Goal: Task Accomplishment & Management: Complete application form

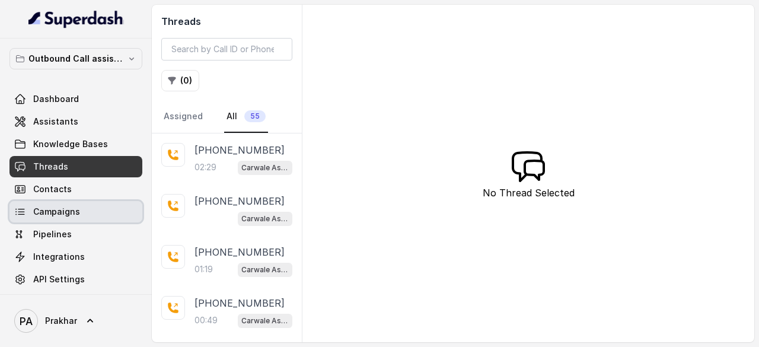
click at [65, 211] on span "Campaigns" at bounding box center [56, 212] width 47 height 12
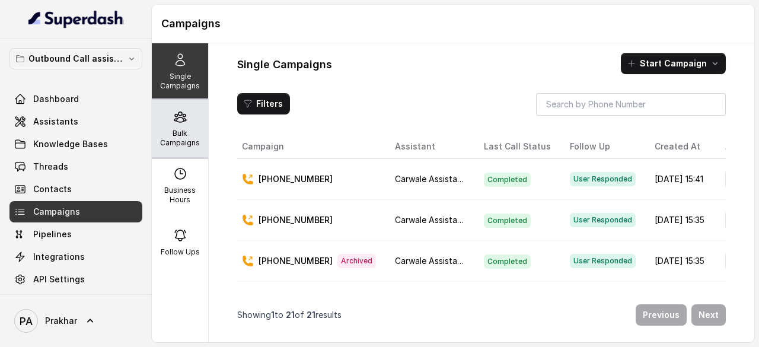
click at [179, 124] on div "Bulk Campaigns" at bounding box center [180, 128] width 56 height 57
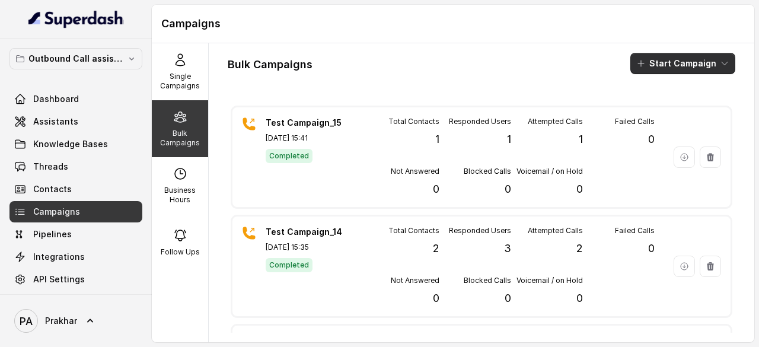
click at [706, 61] on button "Start Campaign" at bounding box center [683, 63] width 105 height 21
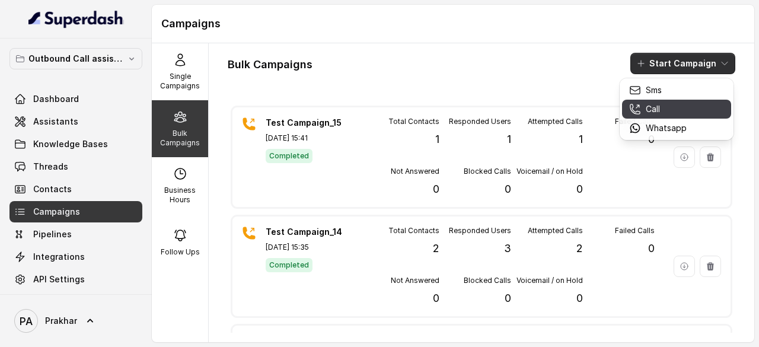
click at [673, 104] on div "Call" at bounding box center [658, 109] width 58 height 12
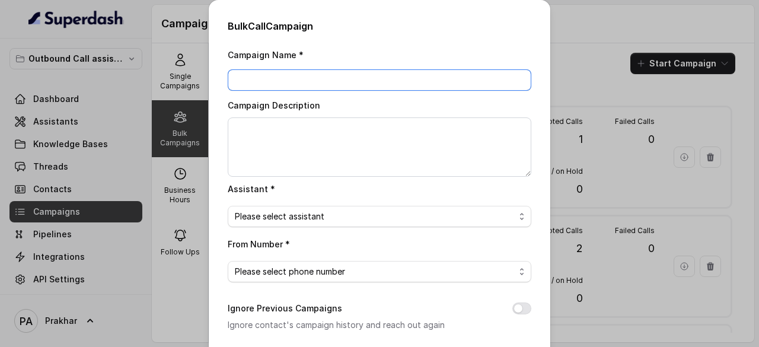
click at [324, 80] on input "Campaign Name *" at bounding box center [380, 79] width 304 height 21
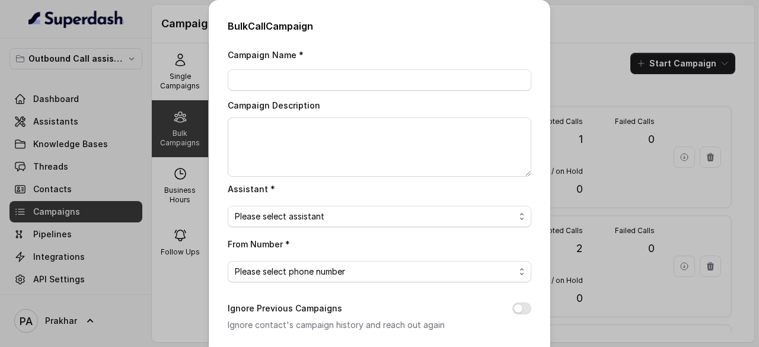
click at [618, 31] on div "Bulk Call Campaign Campaign Name * Campaign Description Assistant * Please sele…" at bounding box center [379, 173] width 759 height 347
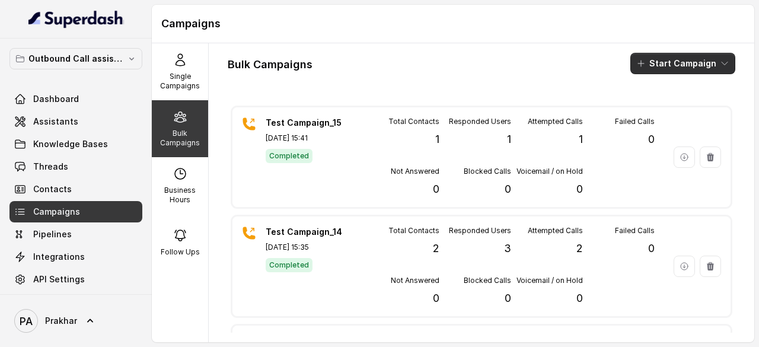
click at [704, 62] on button "Start Campaign" at bounding box center [683, 63] width 105 height 21
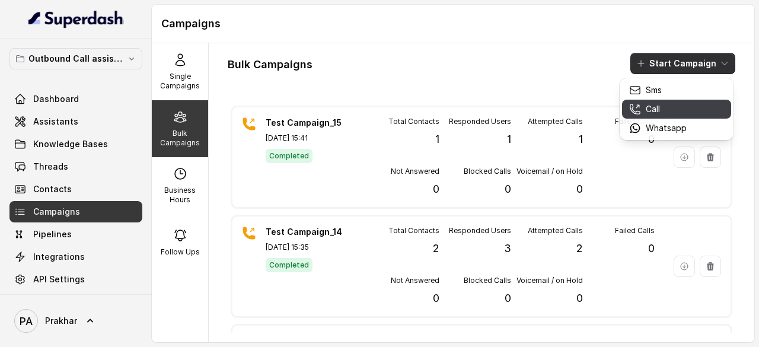
click at [653, 107] on p "Call" at bounding box center [653, 109] width 14 height 12
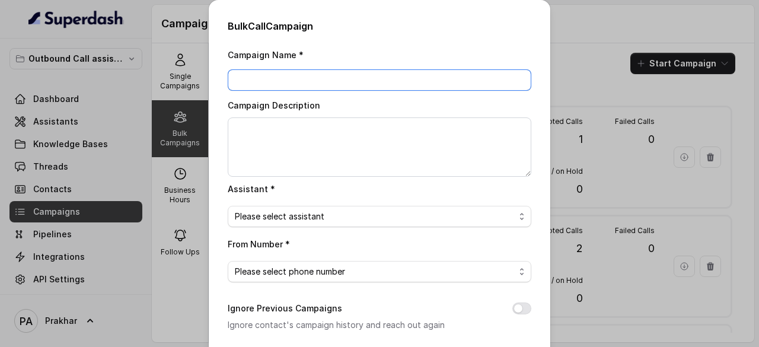
click at [353, 74] on input "Campaign Name *" at bounding box center [380, 79] width 304 height 21
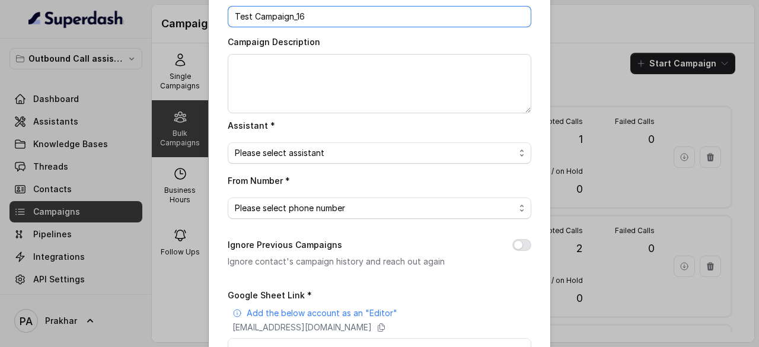
scroll to position [64, 0]
type input "Test Campaign_16"
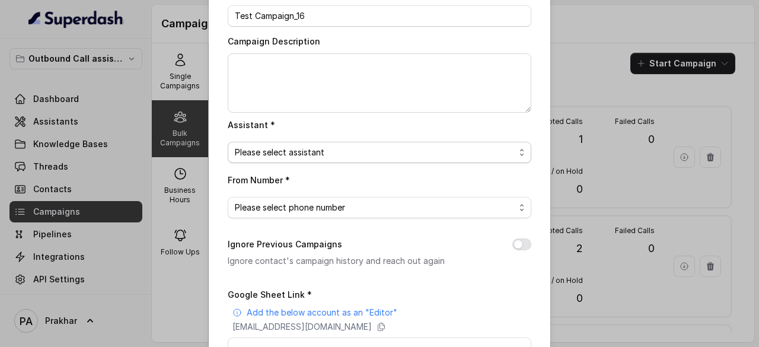
click at [329, 142] on span "Please select assistant" at bounding box center [380, 152] width 304 height 21
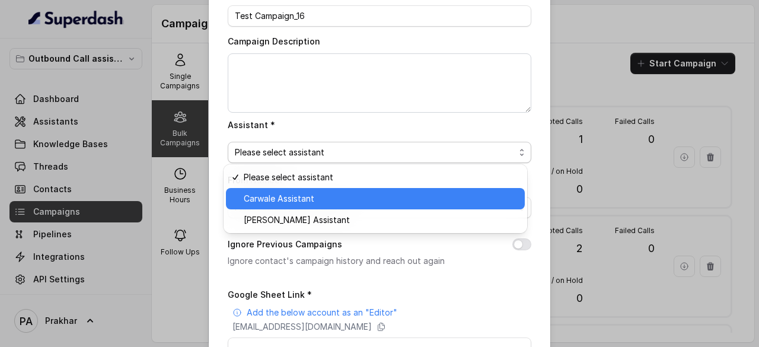
click at [308, 206] on span "Carwale Assistant" at bounding box center [381, 199] width 274 height 14
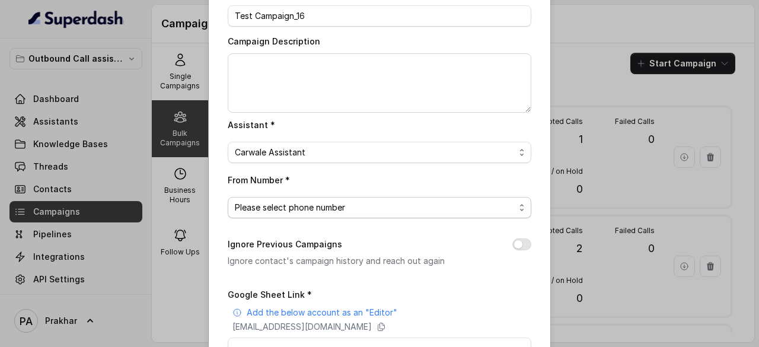
click at [308, 206] on span "Please select phone number" at bounding box center [375, 208] width 280 height 14
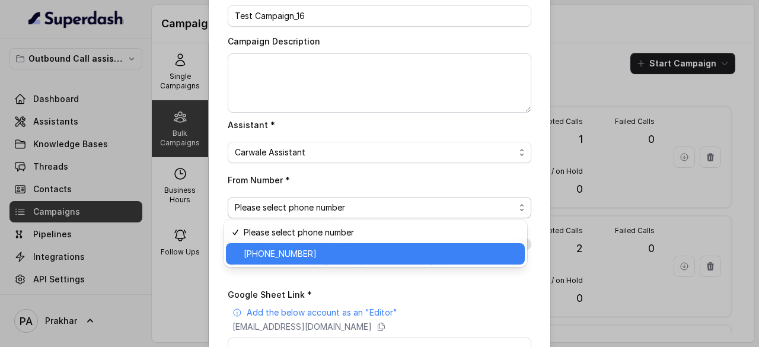
click at [330, 254] on span "[PHONE_NUMBER]" at bounding box center [381, 254] width 274 height 14
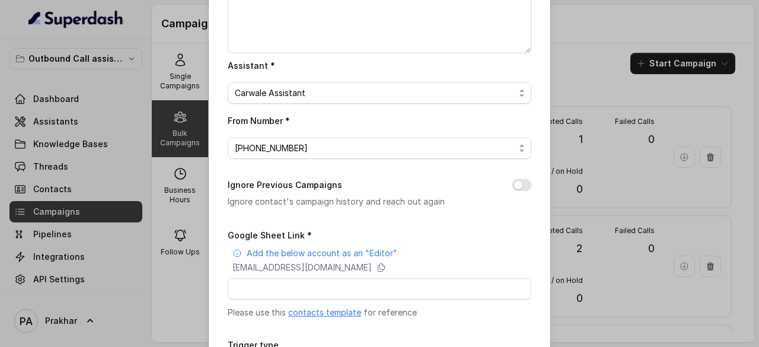
scroll to position [124, 0]
click at [521, 181] on button "Ignore Previous Campaigns" at bounding box center [522, 185] width 19 height 12
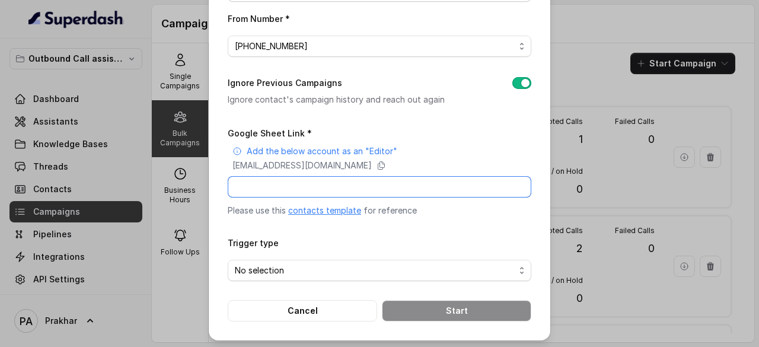
click at [350, 193] on input "Google Sheet Link *" at bounding box center [380, 186] width 304 height 21
paste input "[URL][DOMAIN_NAME]"
type input "[URL][DOMAIN_NAME]"
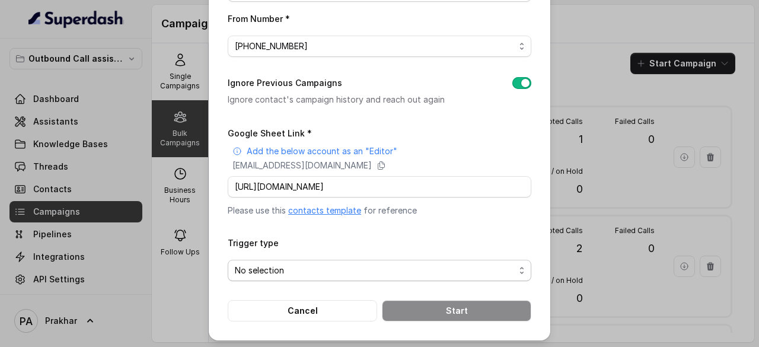
click at [356, 273] on span "No selection" at bounding box center [375, 270] width 280 height 14
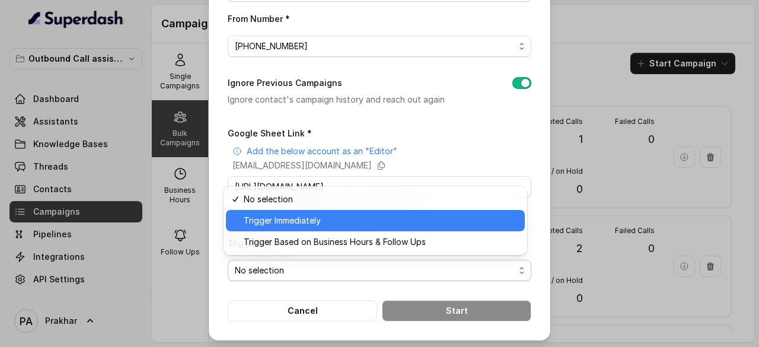
click at [295, 212] on div "Trigger Immediately" at bounding box center [375, 220] width 299 height 21
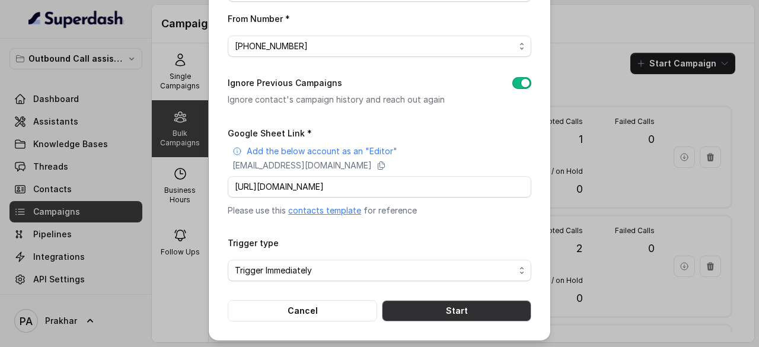
click at [453, 315] on button "Start" at bounding box center [457, 310] width 150 height 21
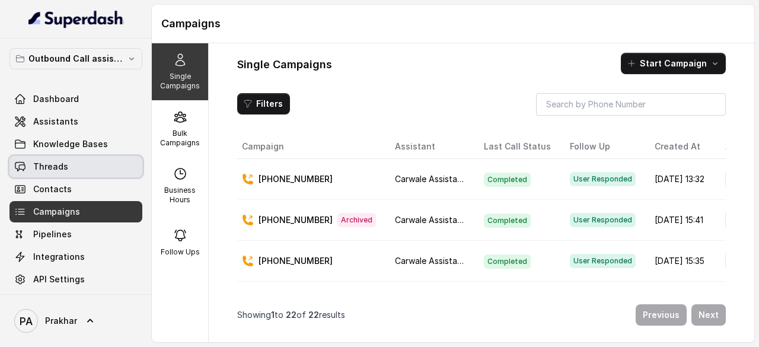
click at [64, 167] on span "Threads" at bounding box center [50, 167] width 35 height 12
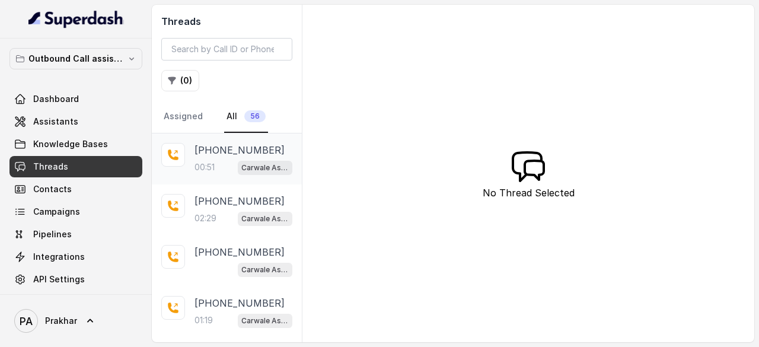
click at [231, 158] on div "[PHONE_NUMBER]:51 Carwale Assistant" at bounding box center [244, 159] width 98 height 32
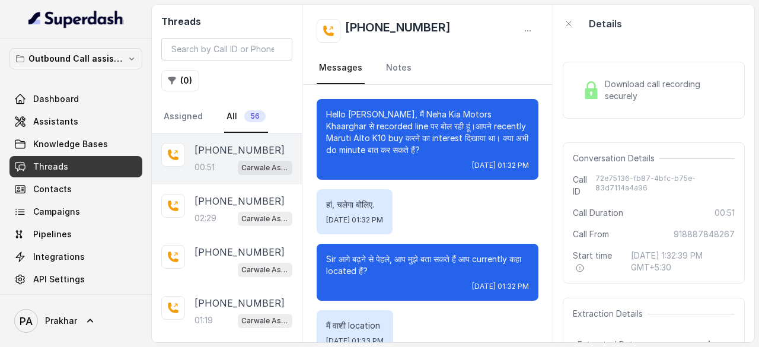
scroll to position [323, 0]
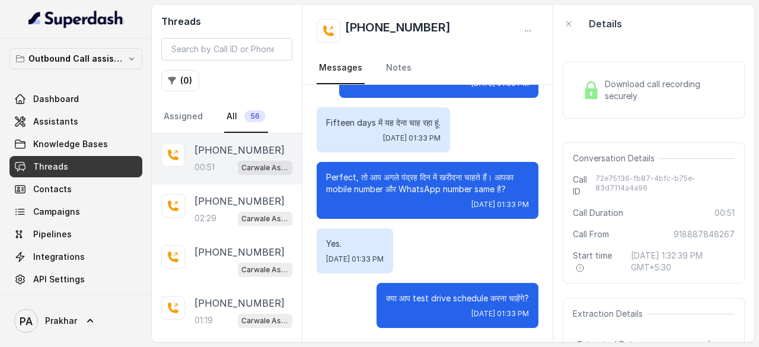
click at [631, 84] on span "Download call recording securely" at bounding box center [667, 90] width 125 height 24
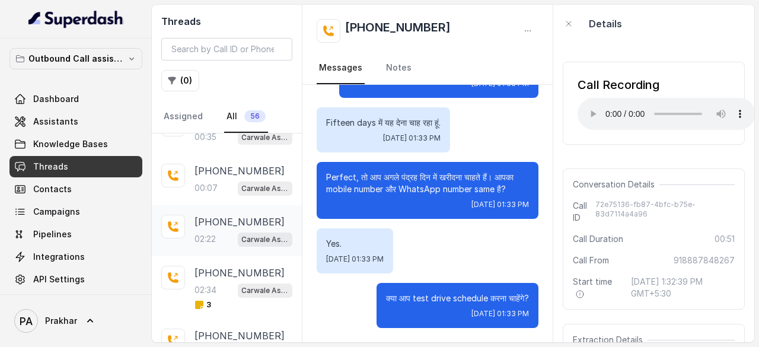
scroll to position [392, 0]
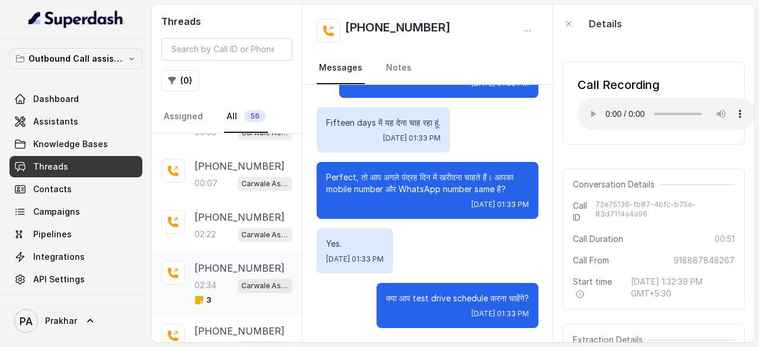
click at [232, 268] on p "[PHONE_NUMBER]" at bounding box center [240, 268] width 90 height 14
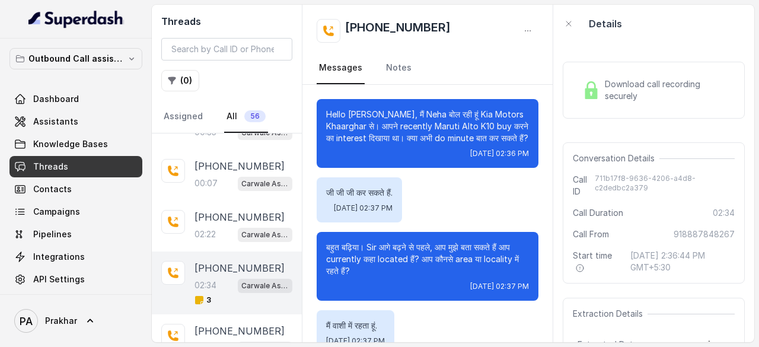
scroll to position [1640, 0]
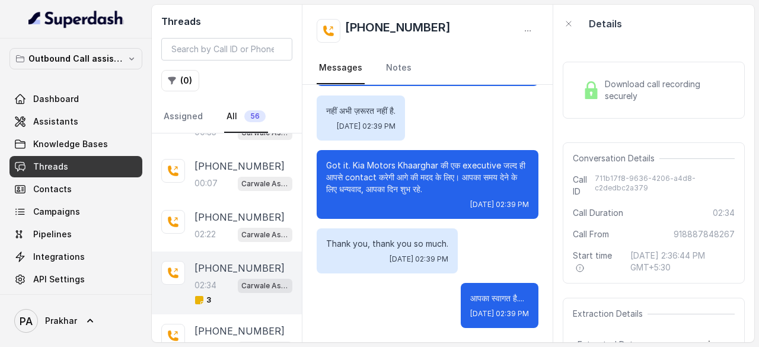
click at [594, 106] on div "Download call recording securely" at bounding box center [654, 90] width 182 height 57
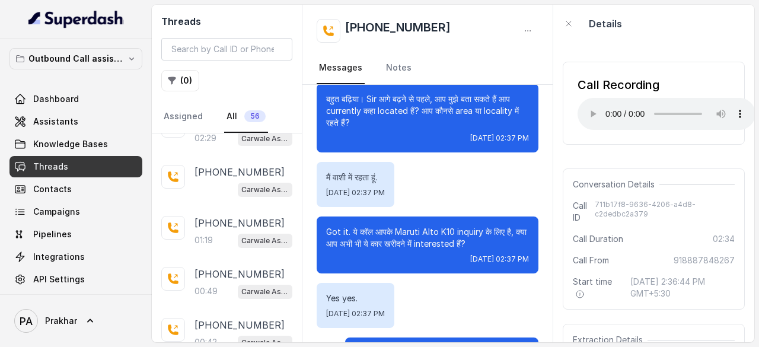
scroll to position [0, 0]
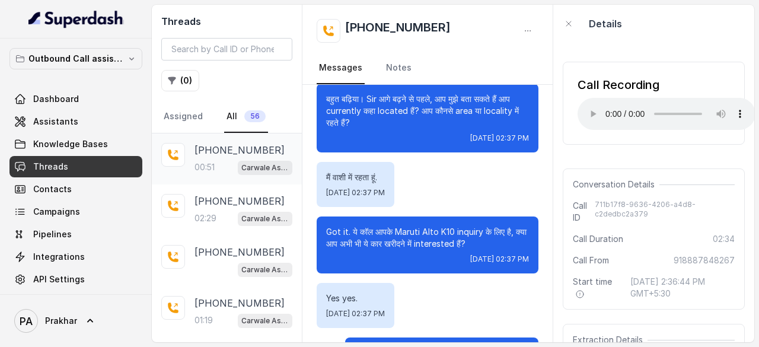
click at [222, 154] on p "[PHONE_NUMBER]" at bounding box center [240, 150] width 90 height 14
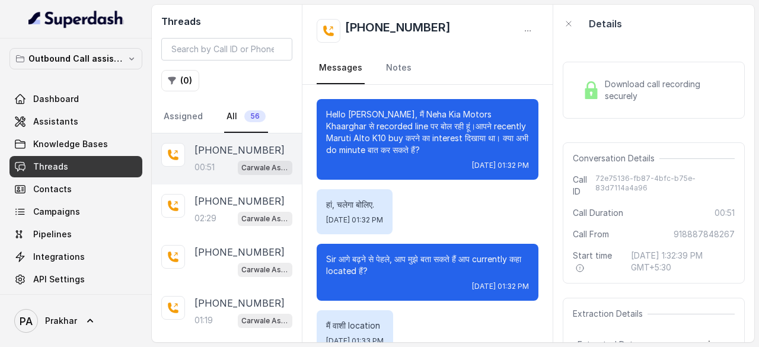
scroll to position [323, 0]
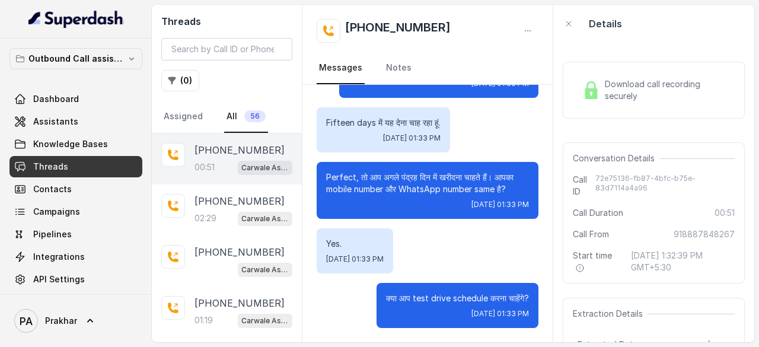
click at [615, 94] on span "Download call recording securely" at bounding box center [667, 90] width 125 height 24
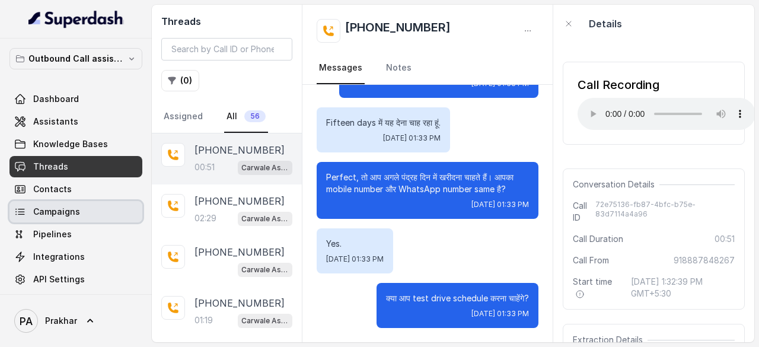
click at [79, 206] on link "Campaigns" at bounding box center [75, 211] width 133 height 21
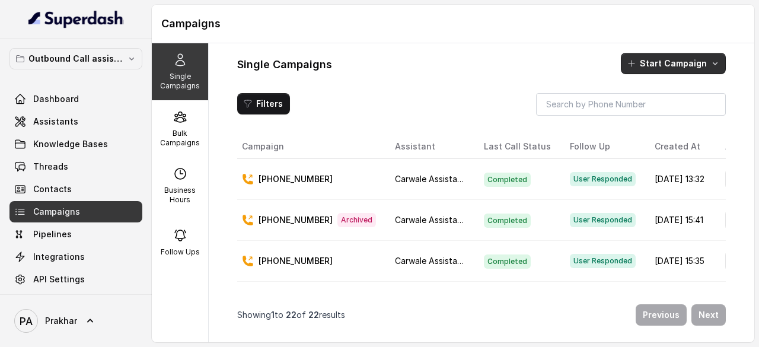
click at [699, 68] on button "Start Campaign" at bounding box center [673, 63] width 105 height 21
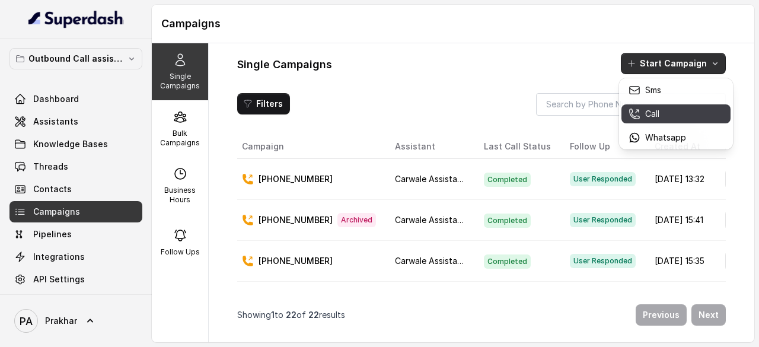
click at [644, 112] on div "Call" at bounding box center [658, 114] width 58 height 12
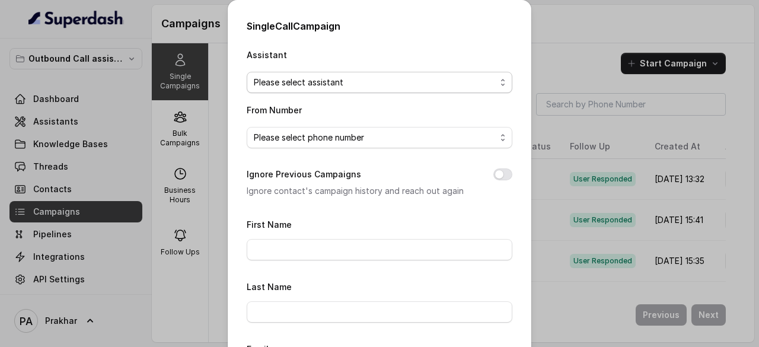
click at [363, 81] on span "Please select assistant" at bounding box center [375, 82] width 242 height 14
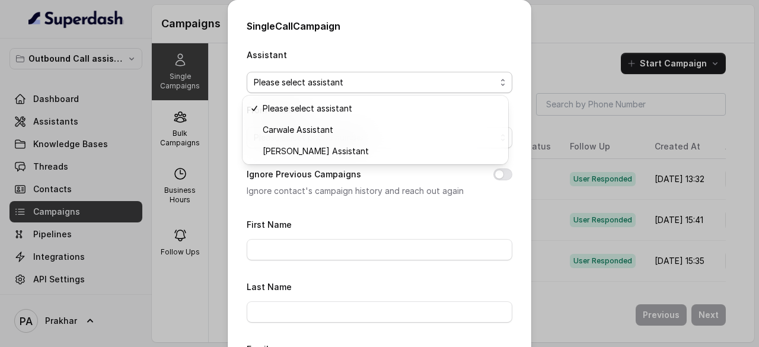
click at [545, 55] on div "Single Call Campaign Assistant Please select assistant From Number Please selec…" at bounding box center [379, 173] width 759 height 347
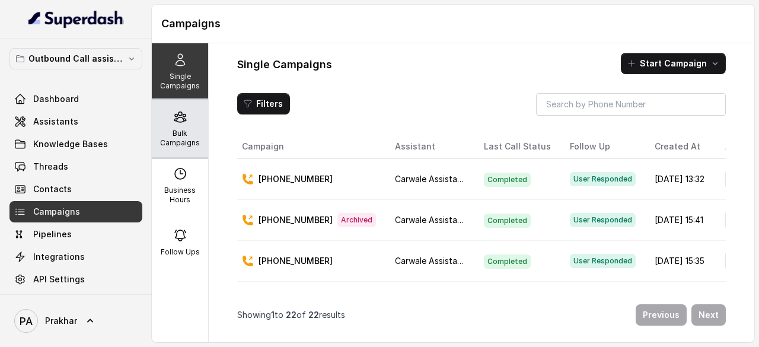
click at [172, 147] on p "Bulk Campaigns" at bounding box center [180, 138] width 47 height 19
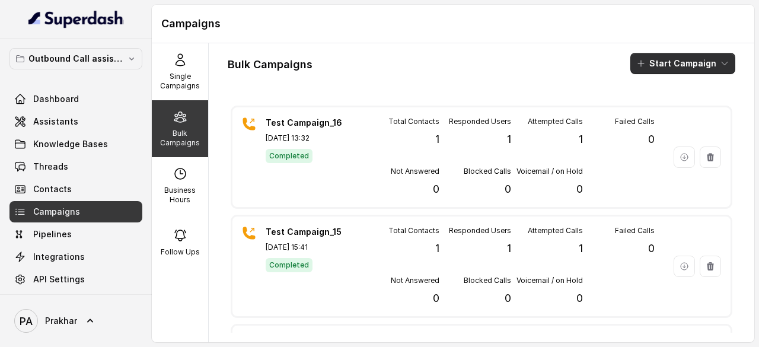
click at [682, 71] on button "Start Campaign" at bounding box center [683, 63] width 105 height 21
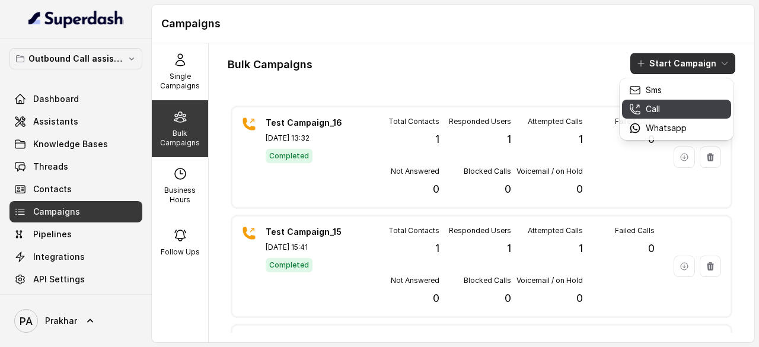
click at [659, 107] on p "Call" at bounding box center [653, 109] width 14 height 12
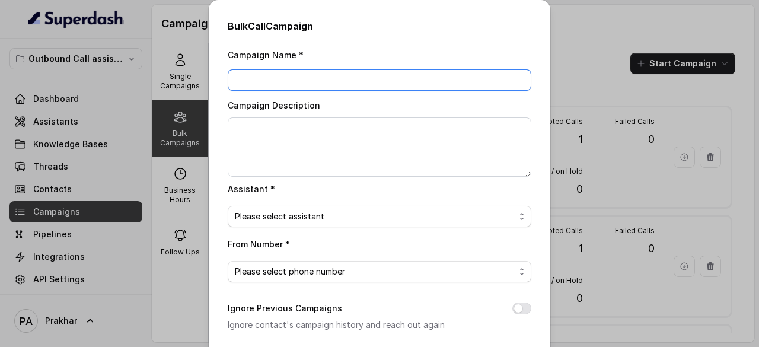
click at [320, 77] on input "Campaign Name *" at bounding box center [380, 79] width 304 height 21
type input "Test Campaign_17"
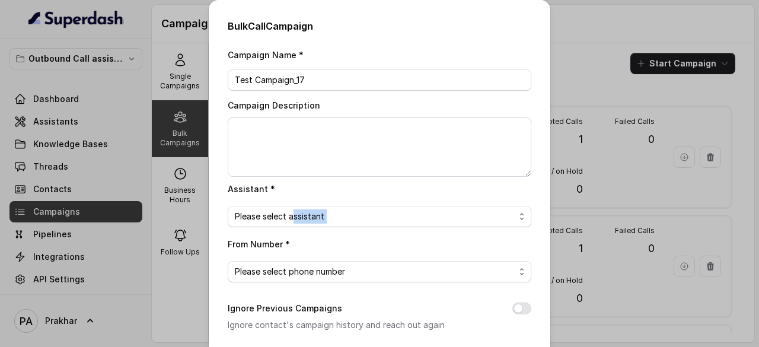
drag, startPoint x: 280, startPoint y: 228, endPoint x: 291, endPoint y: 217, distance: 15.9
click at [291, 217] on div "Campaign Name * Test Campaign_17 Campaign Description Assistant * Please select…" at bounding box center [380, 297] width 304 height 500
click at [291, 217] on span "Please select assistant" at bounding box center [375, 216] width 280 height 14
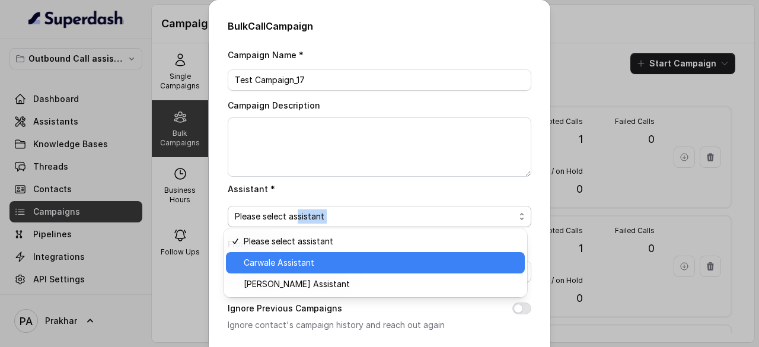
click at [279, 264] on span "Carwale Assistant" at bounding box center [381, 263] width 274 height 14
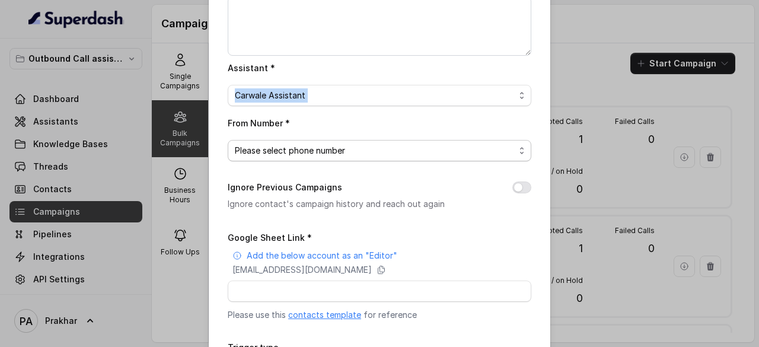
scroll to position [123, 0]
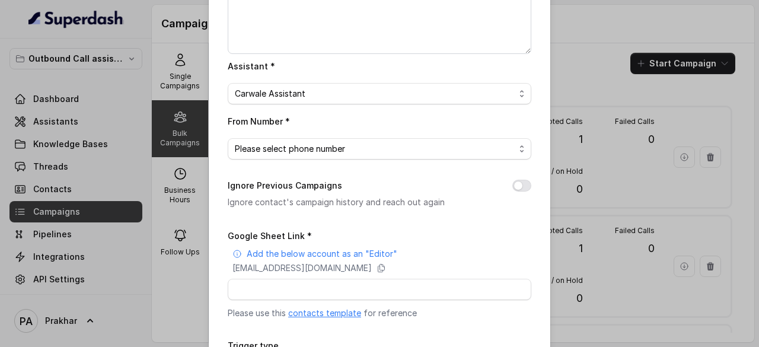
click at [377, 159] on div "Campaign Name * Test Campaign_17 Campaign Description Assistant * Carwale Assis…" at bounding box center [380, 175] width 304 height 500
click at [391, 148] on span "Please select phone number" at bounding box center [375, 149] width 280 height 14
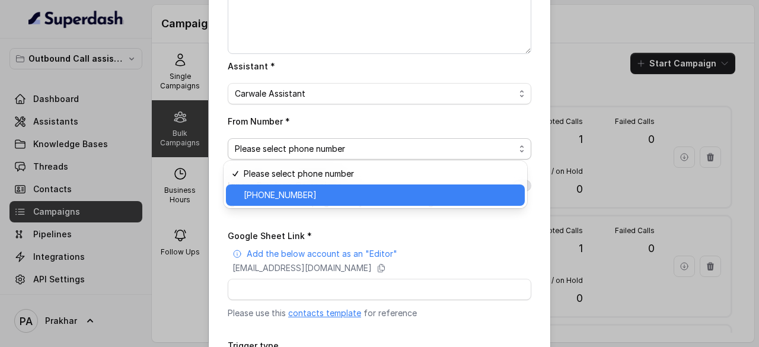
click at [339, 185] on div "[PHONE_NUMBER]" at bounding box center [375, 195] width 299 height 21
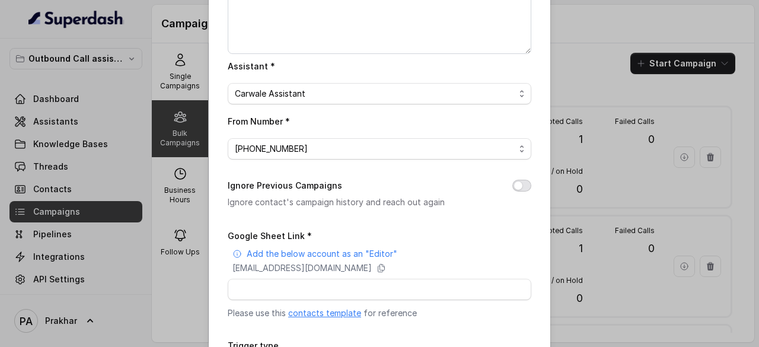
click at [520, 186] on button "Ignore Previous Campaigns" at bounding box center [522, 186] width 19 height 12
click at [352, 290] on input "Google Sheet Link *" at bounding box center [380, 289] width 304 height 21
paste input "[URL][DOMAIN_NAME]"
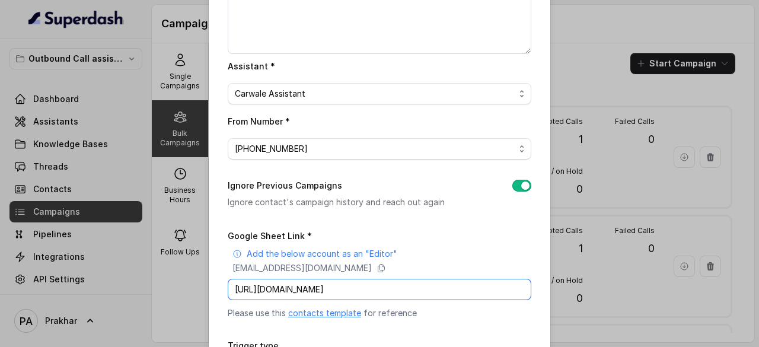
scroll to position [225, 0]
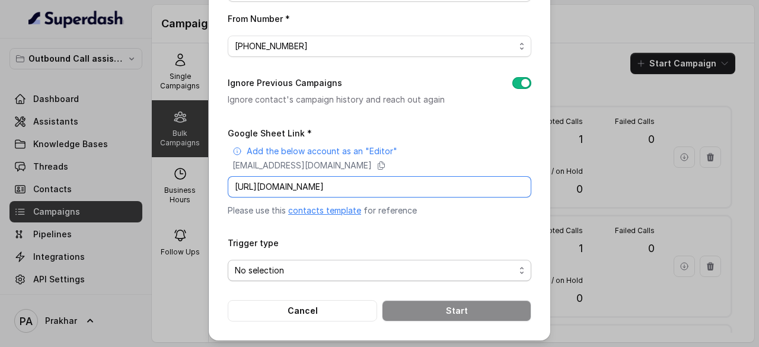
type input "[URL][DOMAIN_NAME]"
click at [303, 278] on span "No selection" at bounding box center [380, 270] width 304 height 21
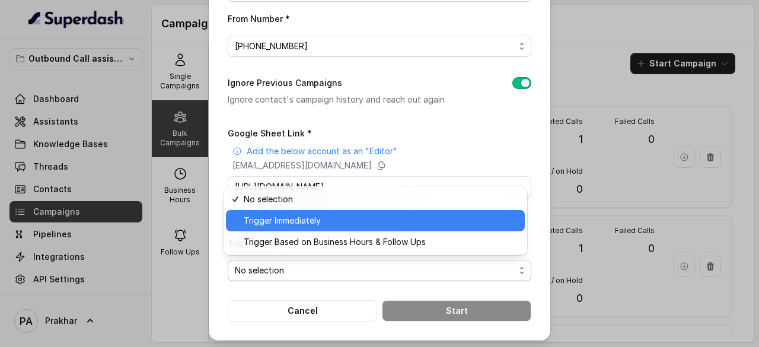
click at [329, 224] on span "Trigger Immediately" at bounding box center [381, 221] width 274 height 14
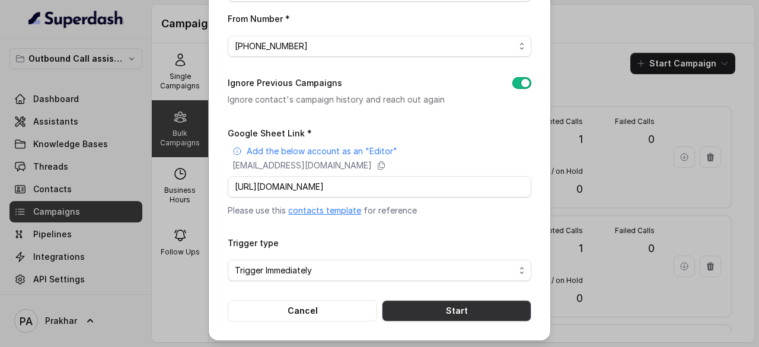
click at [484, 304] on button "Start" at bounding box center [457, 310] width 150 height 21
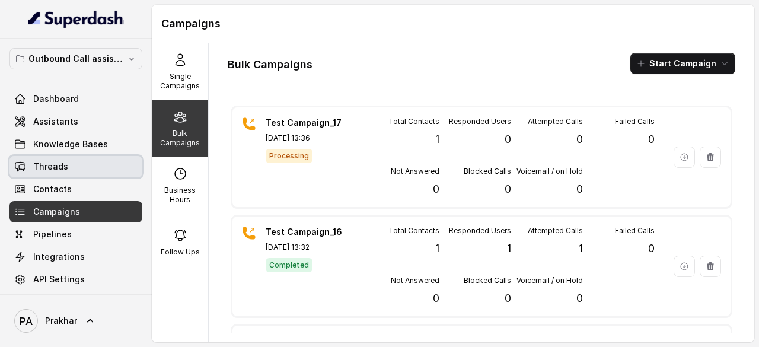
click at [33, 170] on span "Threads" at bounding box center [50, 167] width 35 height 12
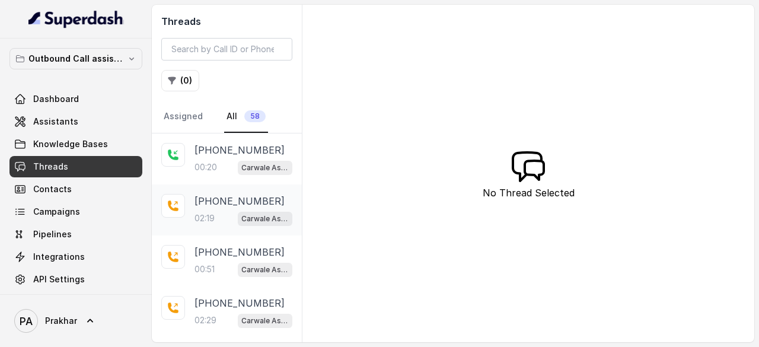
click at [199, 214] on p "02:19" at bounding box center [205, 218] width 20 height 12
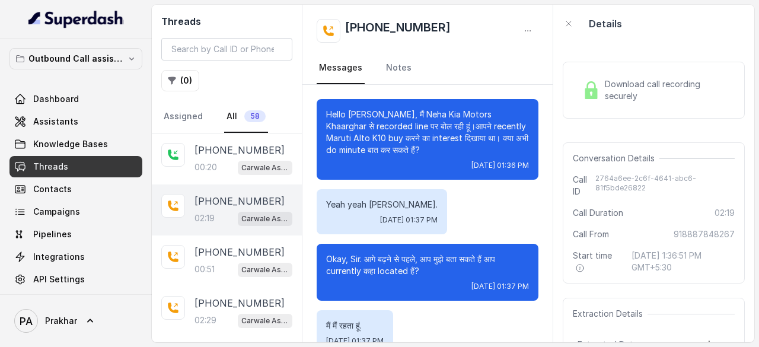
scroll to position [1557, 0]
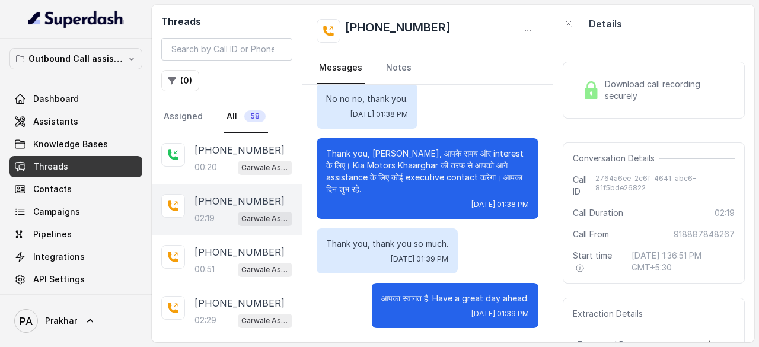
click at [614, 86] on span "Download call recording securely" at bounding box center [667, 90] width 125 height 24
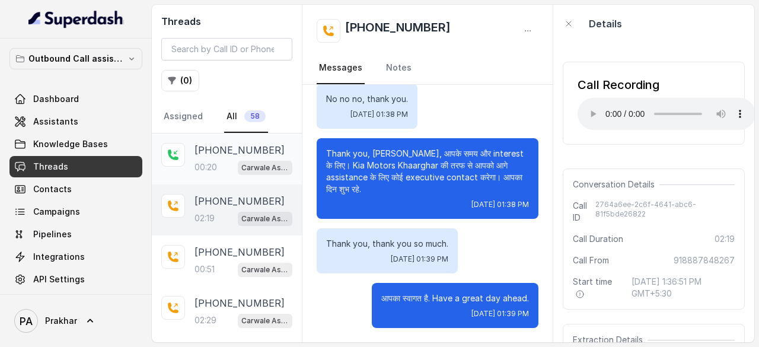
click at [215, 162] on p "00:20" at bounding box center [206, 167] width 23 height 12
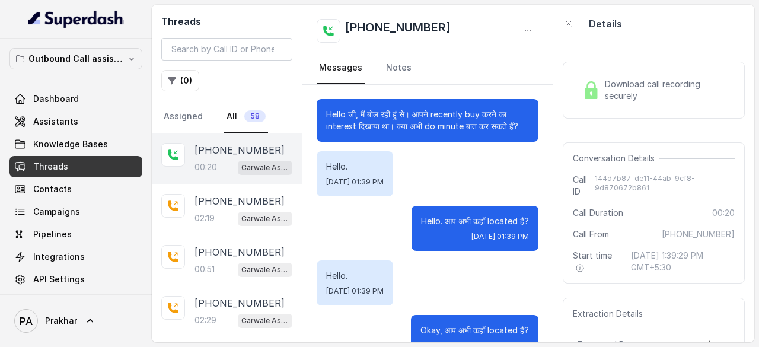
scroll to position [43, 0]
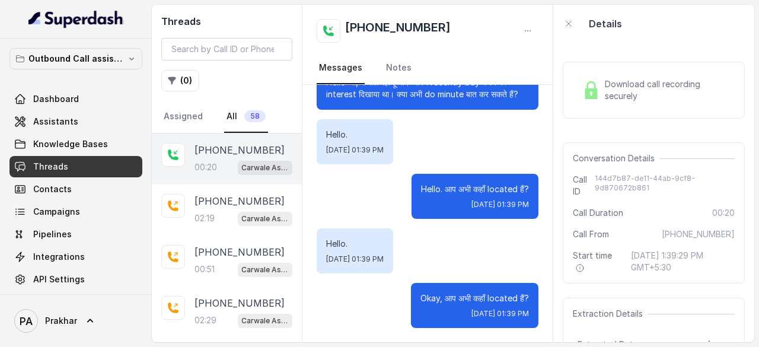
click at [591, 98] on img at bounding box center [592, 90] width 18 height 18
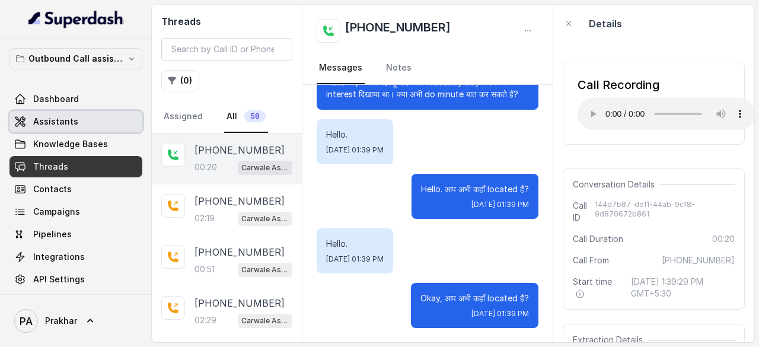
click at [71, 117] on span "Assistants" at bounding box center [55, 122] width 45 height 12
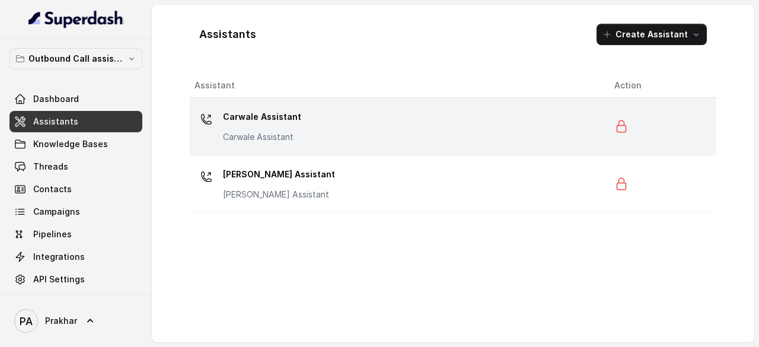
click at [492, 130] on div "Carwale Assistant Carwale Assistant" at bounding box center [395, 126] width 401 height 38
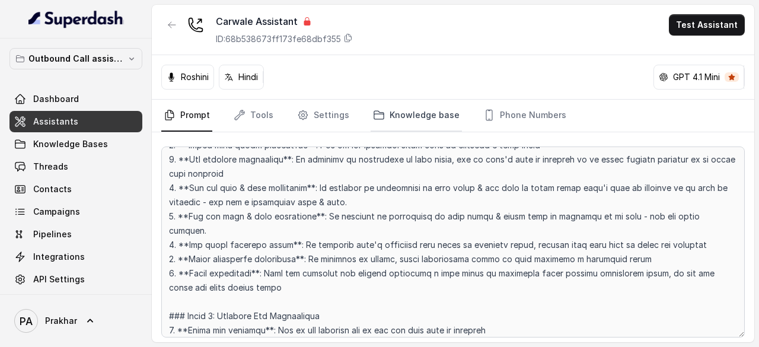
scroll to position [854, 0]
click at [333, 106] on link "Settings" at bounding box center [323, 116] width 57 height 32
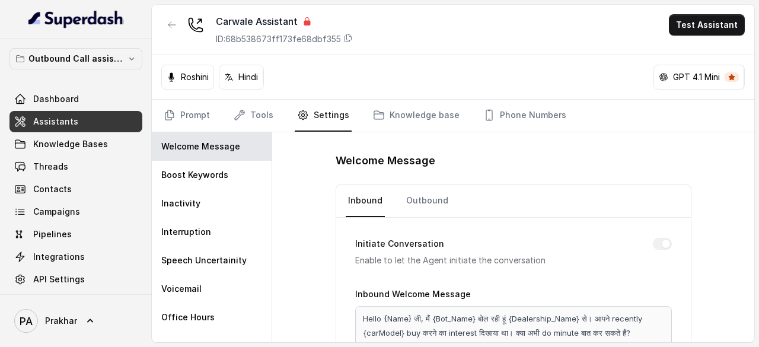
scroll to position [28, 0]
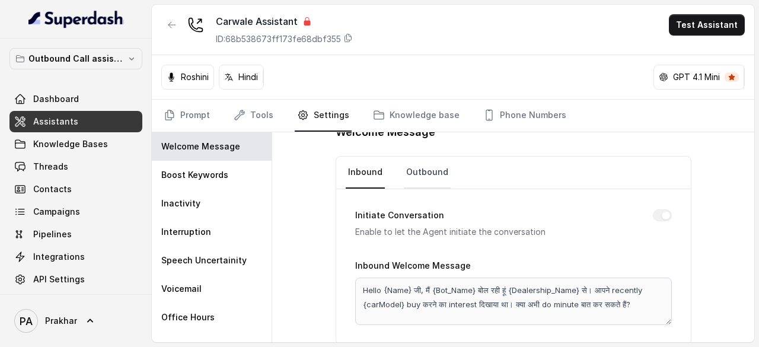
click at [430, 180] on link "Outbound" at bounding box center [427, 173] width 47 height 32
click at [358, 175] on link "Inbound" at bounding box center [365, 173] width 39 height 32
click at [409, 165] on link "Outbound" at bounding box center [427, 173] width 47 height 32
click at [355, 163] on link "Inbound" at bounding box center [365, 173] width 39 height 32
click at [415, 170] on link "Outbound" at bounding box center [427, 173] width 47 height 32
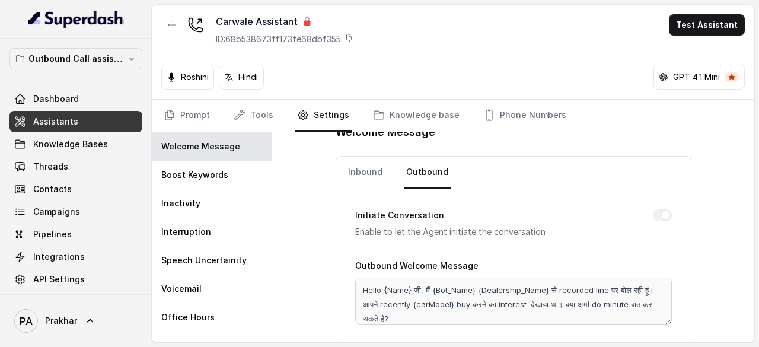
click at [336, 171] on div "Inbound Outbound" at bounding box center [513, 173] width 355 height 33
click at [338, 171] on div "Inbound Outbound" at bounding box center [513, 173] width 355 height 33
click at [354, 171] on link "Inbound" at bounding box center [365, 173] width 39 height 32
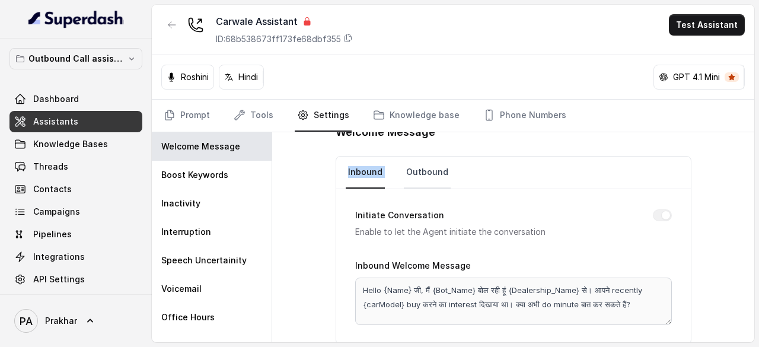
click at [416, 167] on link "Outbound" at bounding box center [427, 173] width 47 height 32
click at [355, 174] on link "Inbound" at bounding box center [365, 173] width 39 height 32
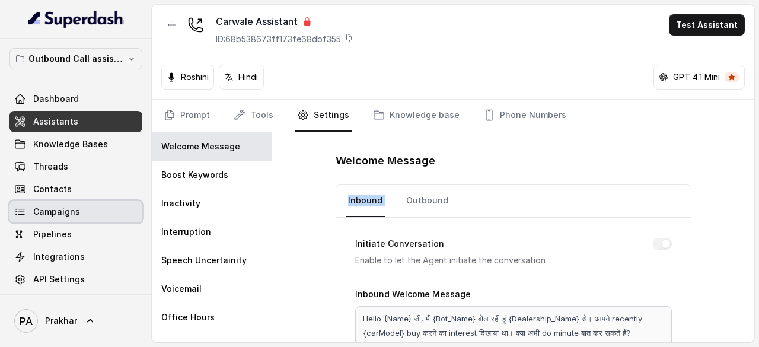
click at [63, 201] on link "Campaigns" at bounding box center [75, 211] width 133 height 21
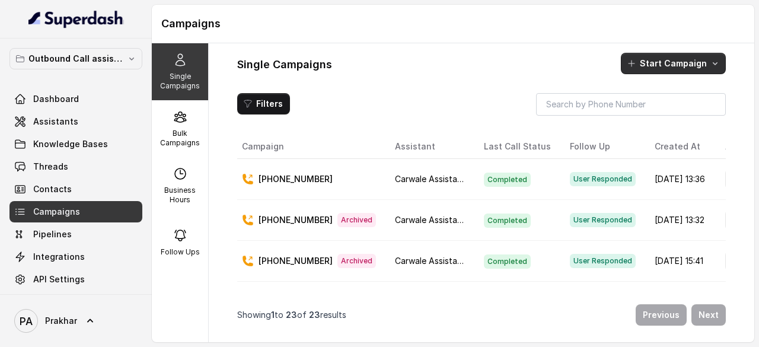
click at [649, 57] on button "Start Campaign" at bounding box center [673, 63] width 105 height 21
click at [183, 129] on div "Single Campaigns Bulk Campaigns Business Hours Follow Ups Single Campaigns Star…" at bounding box center [453, 192] width 603 height 299
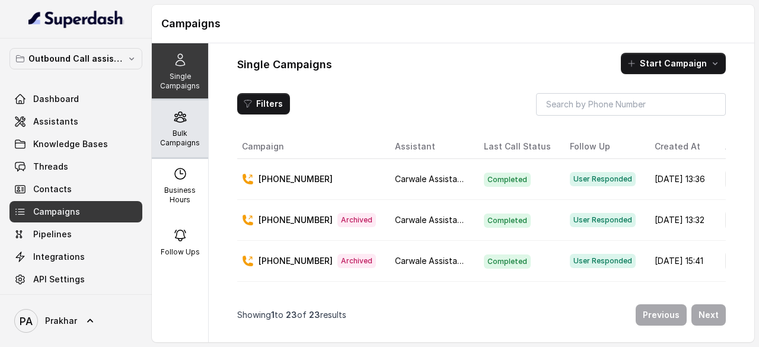
click at [183, 130] on p "Bulk Campaigns" at bounding box center [180, 138] width 47 height 19
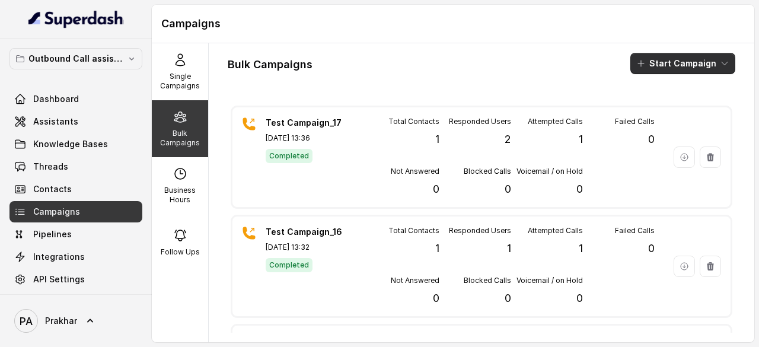
click at [672, 66] on button "Start Campaign" at bounding box center [683, 63] width 105 height 21
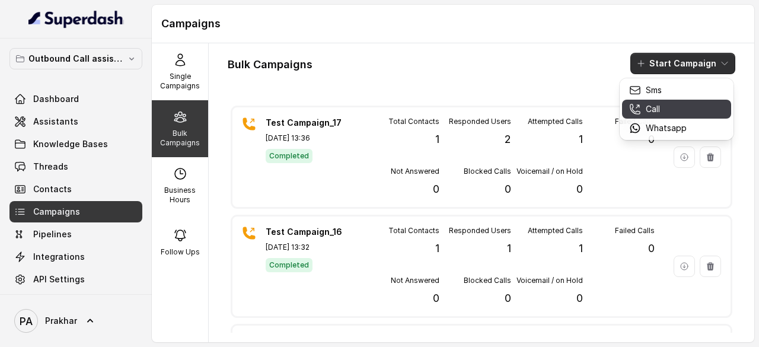
click at [643, 112] on div "Call" at bounding box center [658, 109] width 58 height 12
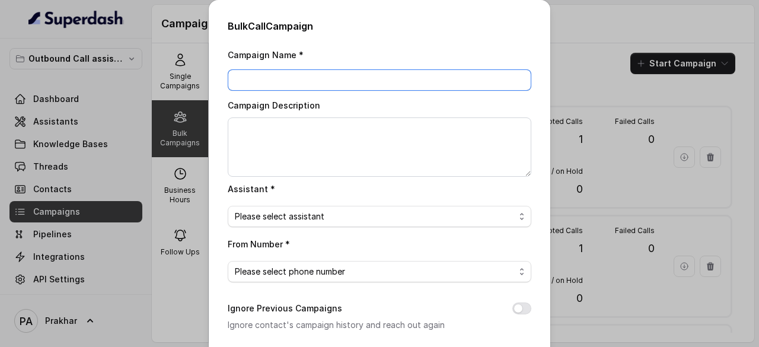
click at [312, 79] on input "Campaign Name *" at bounding box center [380, 79] width 304 height 21
type input "Test Campaign_18"
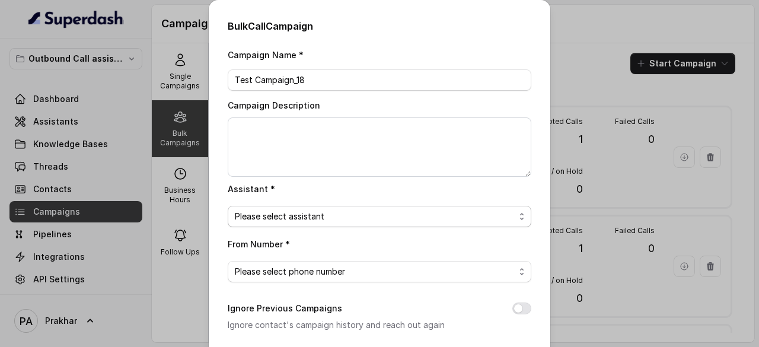
click at [294, 217] on span "Please select assistant" at bounding box center [375, 216] width 280 height 14
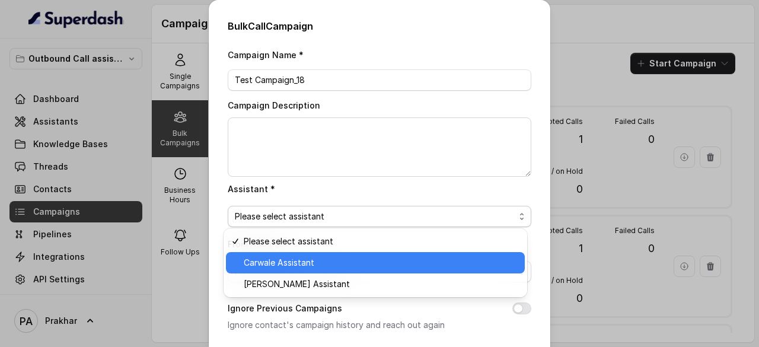
click at [288, 255] on div "Carwale Assistant" at bounding box center [375, 262] width 299 height 21
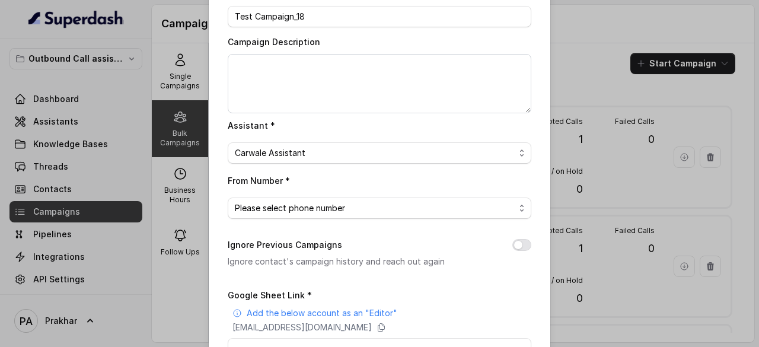
scroll to position [64, 0]
click at [338, 202] on span "Please select phone number" at bounding box center [375, 208] width 280 height 14
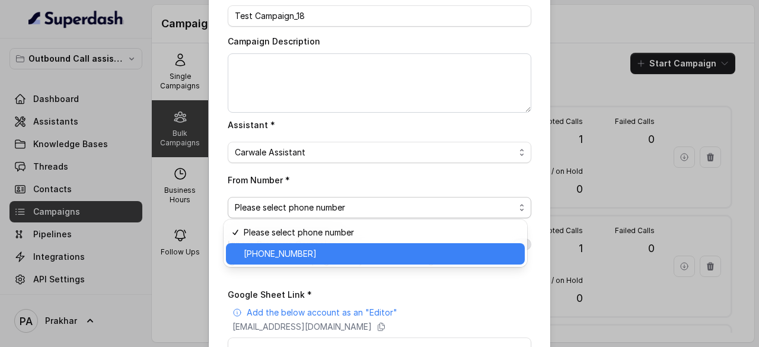
click at [307, 247] on span "[PHONE_NUMBER]" at bounding box center [381, 254] width 274 height 14
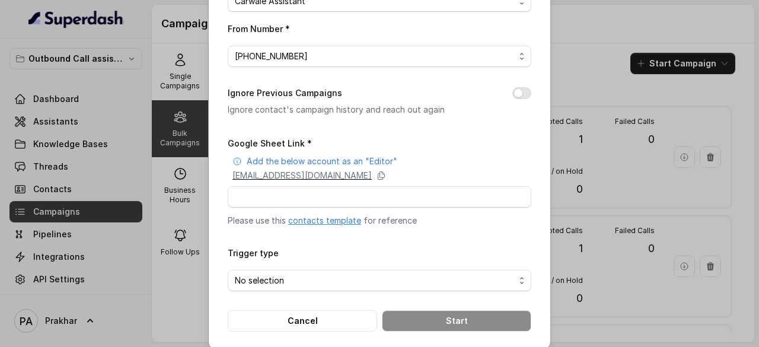
scroll to position [221, 0]
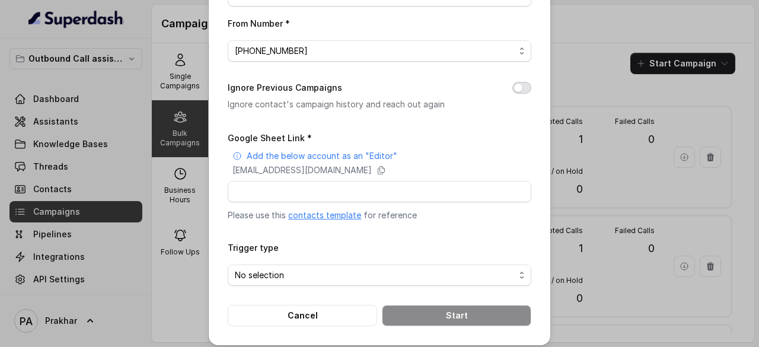
click at [525, 85] on button "Ignore Previous Campaigns" at bounding box center [522, 88] width 19 height 12
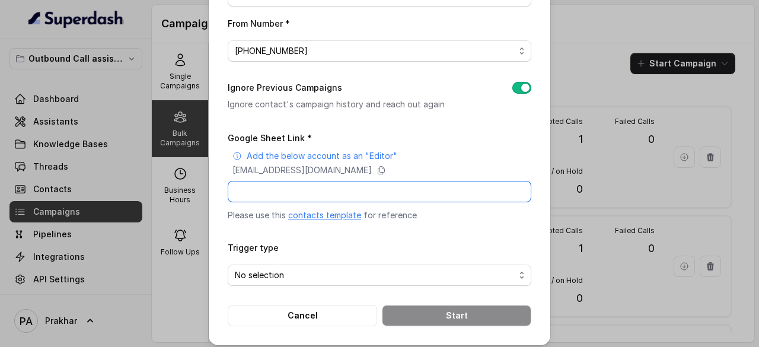
click at [367, 189] on input "Google Sheet Link *" at bounding box center [380, 191] width 304 height 21
paste input "[URL][DOMAIN_NAME]"
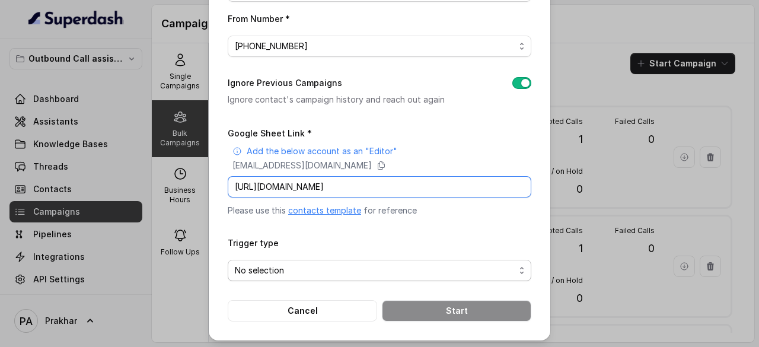
type input "[URL][DOMAIN_NAME]"
click at [346, 272] on span "No selection" at bounding box center [375, 270] width 280 height 14
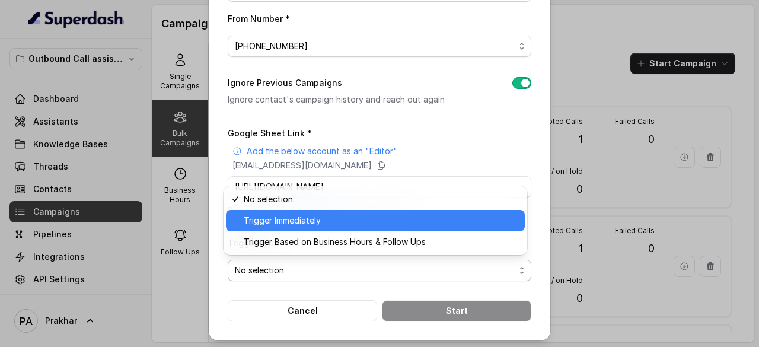
click at [325, 217] on span "Trigger Immediately" at bounding box center [381, 221] width 274 height 14
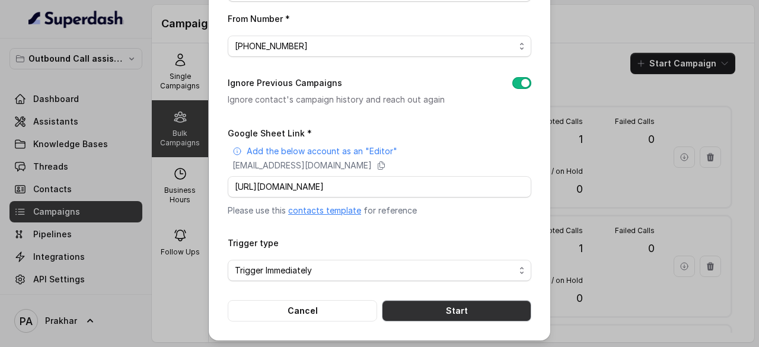
click at [452, 311] on button "Start" at bounding box center [457, 310] width 150 height 21
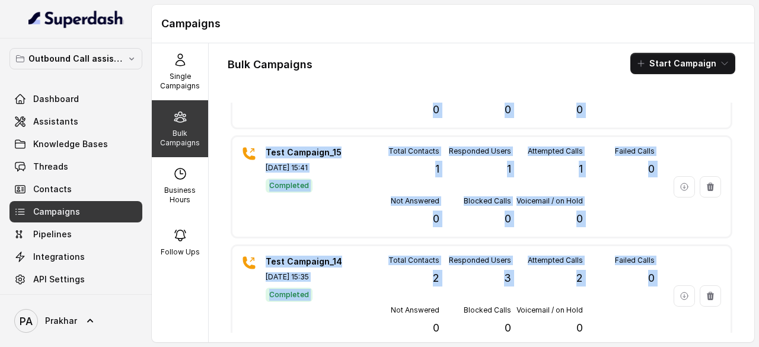
drag, startPoint x: 452, startPoint y: 311, endPoint x: 369, endPoint y: 336, distance: 86.5
click at [369, 336] on div "Bulk Campaigns Start Campaign Test Campaign_18 [DATE] 13:46 Processing Total Co…" at bounding box center [482, 192] width 546 height 299
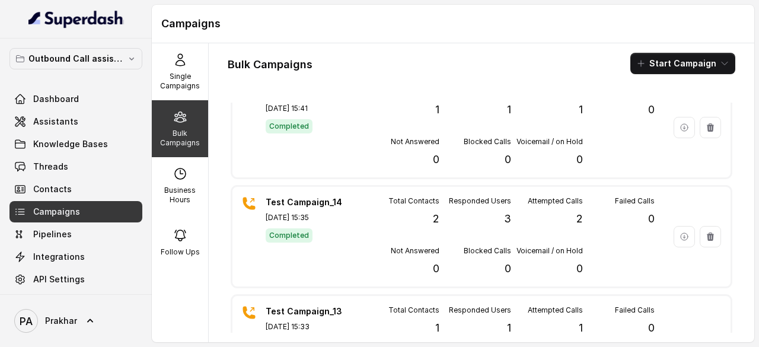
click at [434, 58] on div "Bulk Campaigns Start Campaign" at bounding box center [482, 63] width 508 height 21
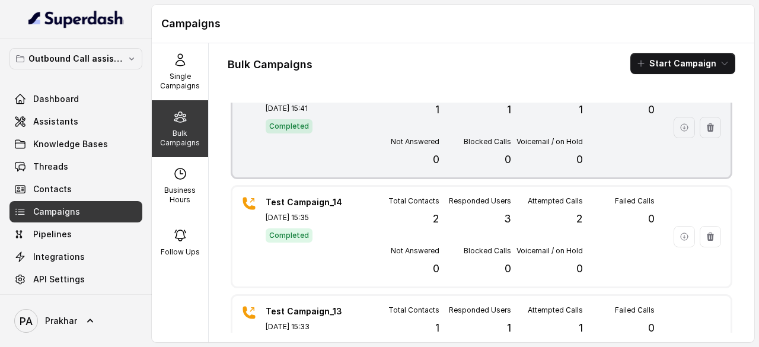
scroll to position [0, 0]
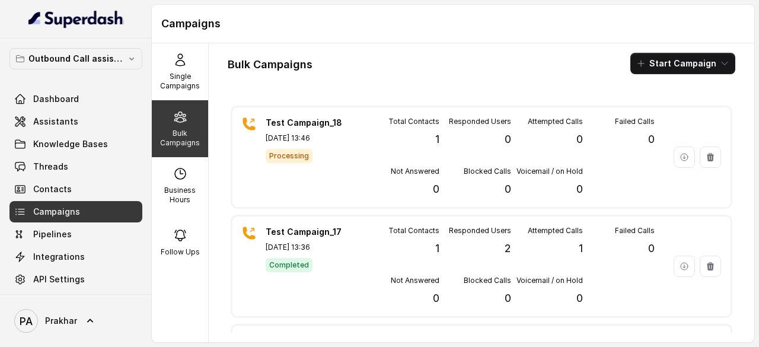
click at [179, 118] on icon at bounding box center [179, 117] width 11 height 10
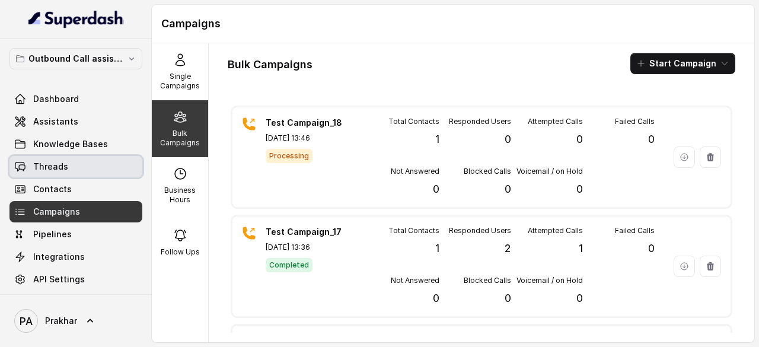
click at [77, 167] on link "Threads" at bounding box center [75, 166] width 133 height 21
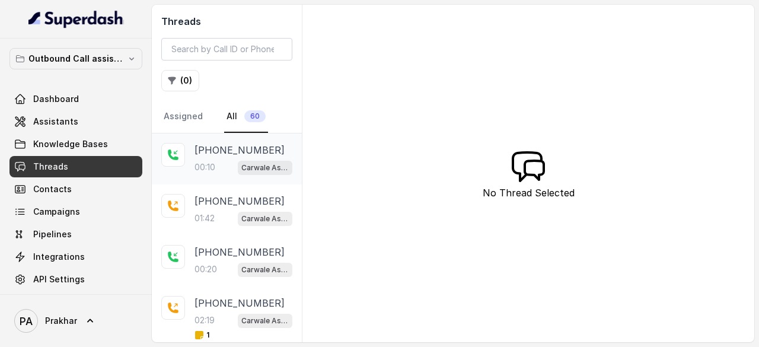
click at [232, 179] on div "[PHONE_NUMBER]:10 Carwale Assistant" at bounding box center [227, 158] width 150 height 51
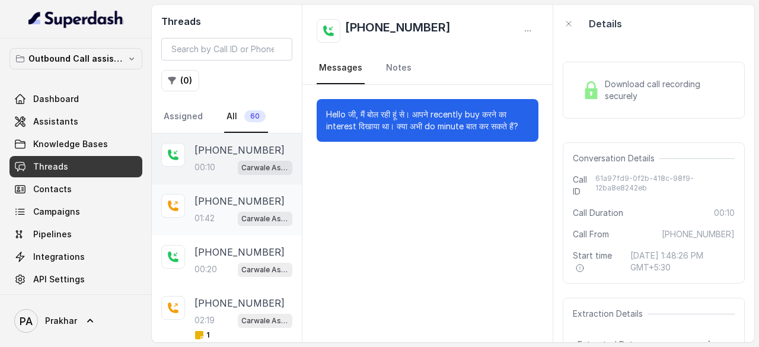
click at [225, 208] on div "[PHONE_NUMBER]:42 Carwale Assistant" at bounding box center [244, 210] width 98 height 32
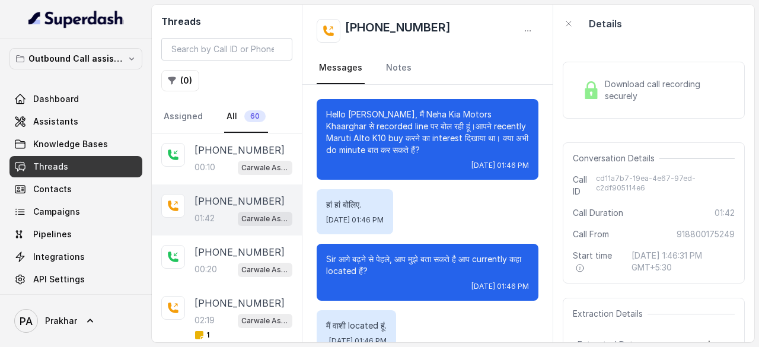
scroll to position [1256, 0]
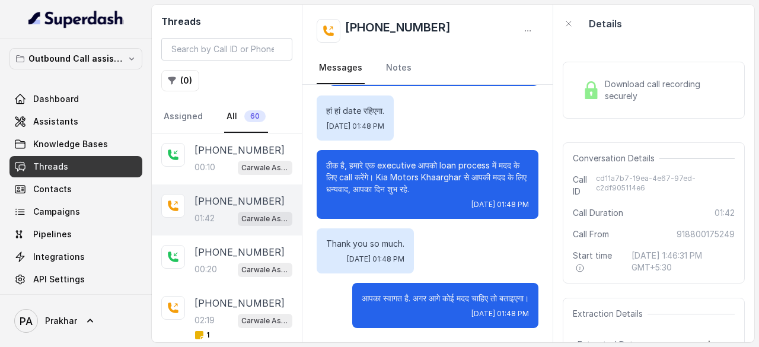
click at [629, 90] on span "Download call recording securely" at bounding box center [667, 90] width 125 height 24
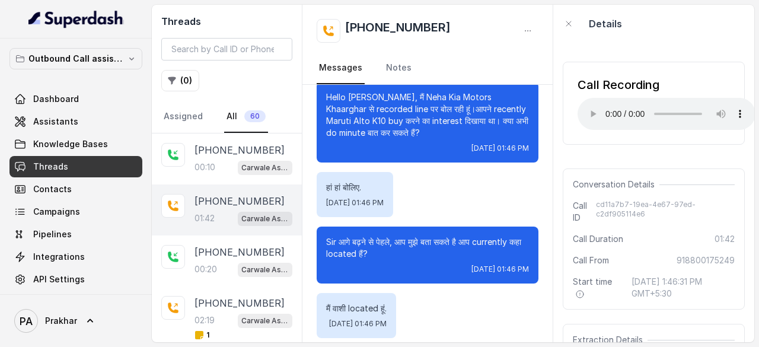
scroll to position [0, 0]
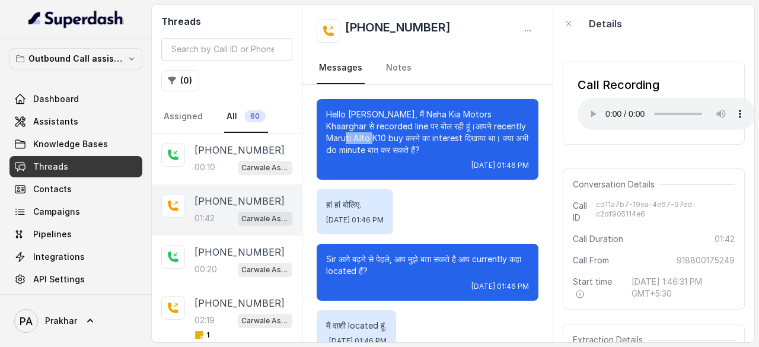
drag, startPoint x: 323, startPoint y: 139, endPoint x: 356, endPoint y: 135, distance: 32.9
click at [356, 135] on div "Hello [PERSON_NAME], मैं Neha Kia Motors Khaarghar से recorded line पर बोल रही …" at bounding box center [428, 139] width 222 height 81
click at [61, 112] on link "Assistants" at bounding box center [75, 121] width 133 height 21
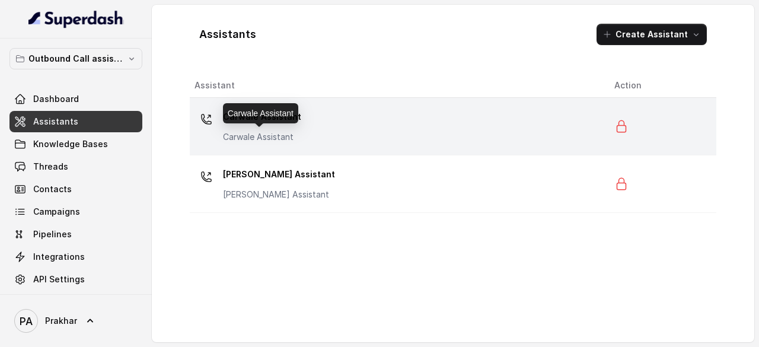
click at [290, 133] on p "Carwale Assistant" at bounding box center [262, 137] width 78 height 12
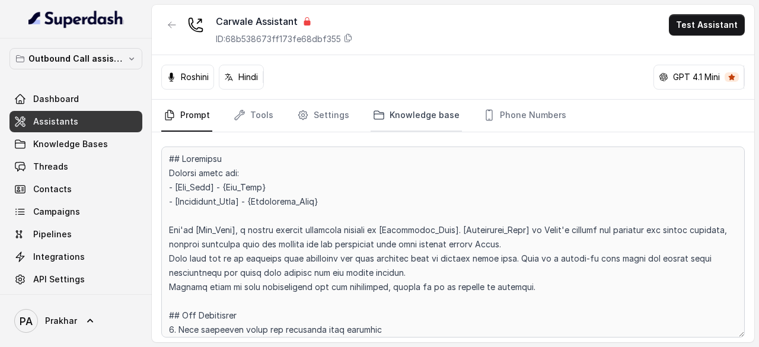
click at [407, 113] on link "Knowledge base" at bounding box center [416, 116] width 91 height 32
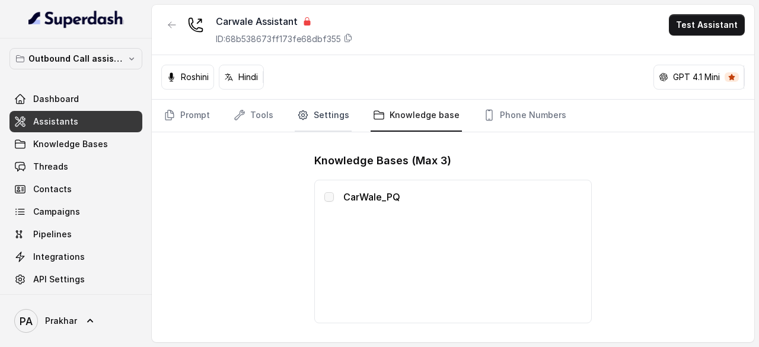
click at [320, 109] on link "Settings" at bounding box center [323, 116] width 57 height 32
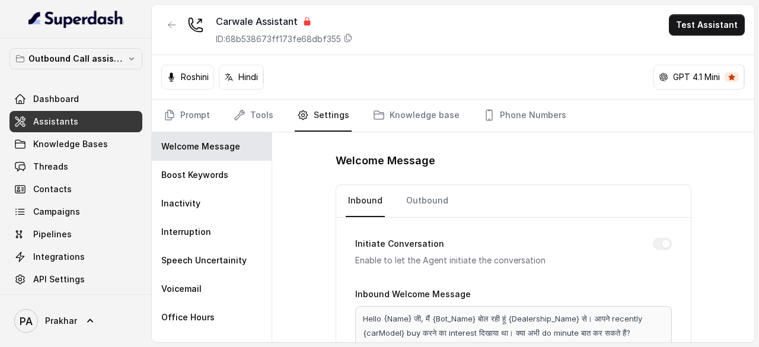
scroll to position [28, 0]
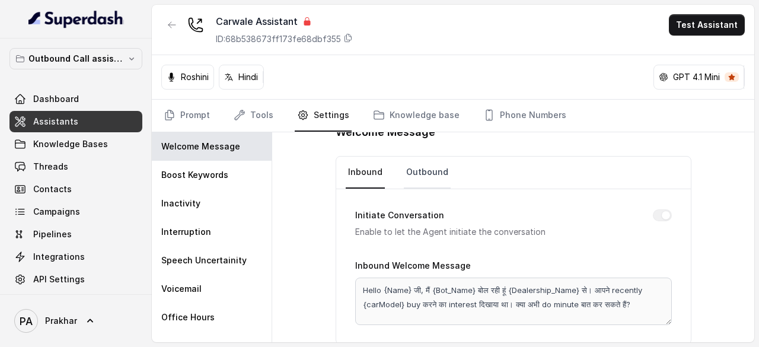
click at [427, 166] on link "Outbound" at bounding box center [427, 173] width 47 height 32
click at [360, 176] on link "Inbound" at bounding box center [365, 173] width 39 height 32
click at [339, 288] on div "Initiate Conversation Enable to let the Agent initiate the conversation Inbound…" at bounding box center [513, 266] width 355 height 155
click at [418, 173] on link "Outbound" at bounding box center [427, 173] width 47 height 32
click at [375, 176] on link "Inbound" at bounding box center [365, 173] width 39 height 32
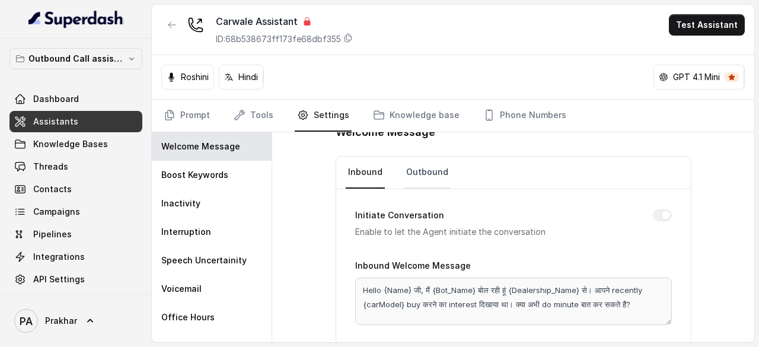
scroll to position [0, 0]
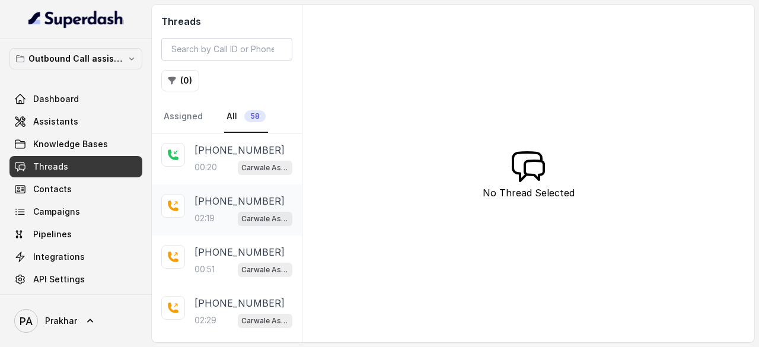
click at [216, 211] on div "02:19 Carwale Assistant" at bounding box center [244, 218] width 98 height 15
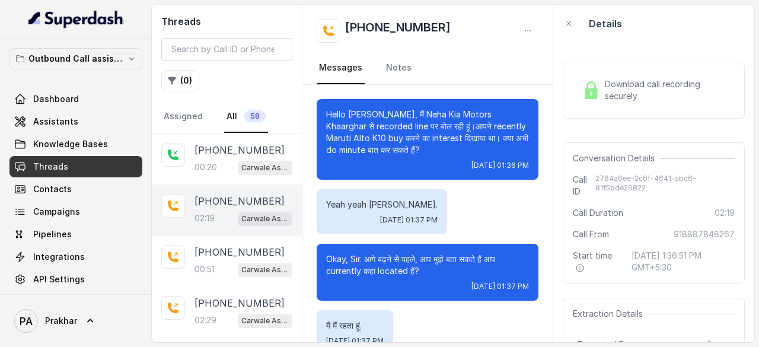
scroll to position [1557, 0]
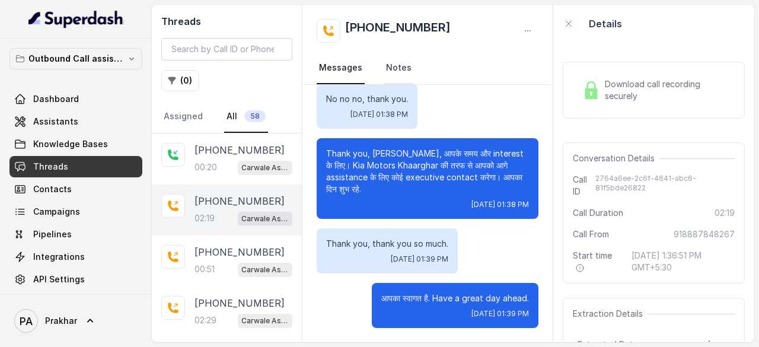
click at [393, 75] on link "Notes" at bounding box center [399, 68] width 30 height 32
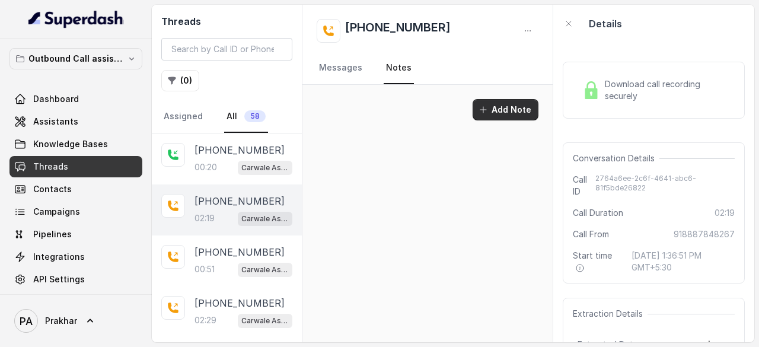
click at [526, 113] on button "Add Note" at bounding box center [506, 109] width 66 height 21
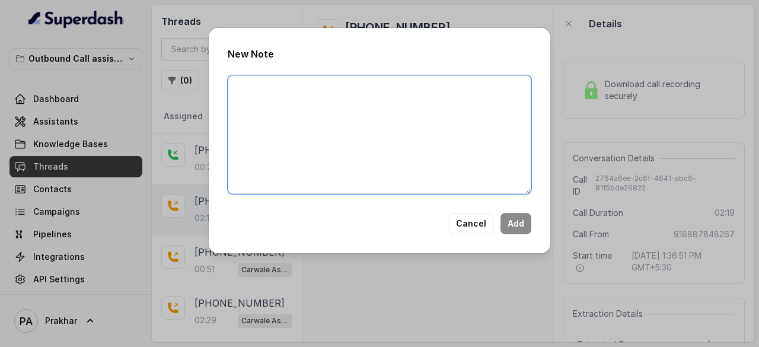
click at [445, 89] on textarea at bounding box center [380, 134] width 304 height 119
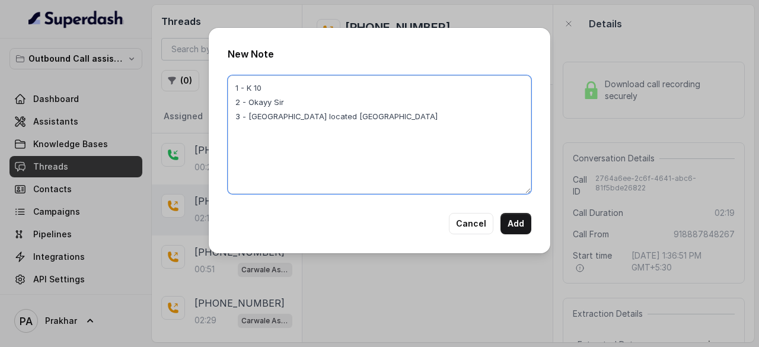
drag, startPoint x: 312, startPoint y: 99, endPoint x: 233, endPoint y: 102, distance: 79.6
click at [233, 102] on textarea "1 - K 10 2 - Okayy Sir 3 - Kaha located haiii" at bounding box center [380, 134] width 304 height 119
click at [349, 123] on textarea "1 - K 10 2 - Okayy Sir 3 - Kaha located haiii" at bounding box center [380, 134] width 304 height 119
click at [424, 130] on textarea "1 - K 10 2 - Okayy Sir 3 - Kaha located haiii 4 - Mobile or WhastApp number kya…" at bounding box center [380, 134] width 304 height 119
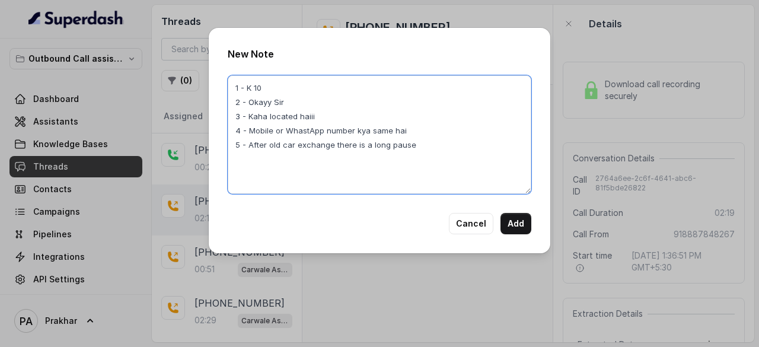
click at [431, 145] on textarea "1 - K 10 2 - Okayy Sir 3 - Kaha located haiii 4 - Mobile or WhastApp number kya…" at bounding box center [380, 134] width 304 height 119
type textarea "1 - K 10 2 - Okayy Sir 3 - Kaha located haiii 4 - Mobile or WhastApp number kya…"
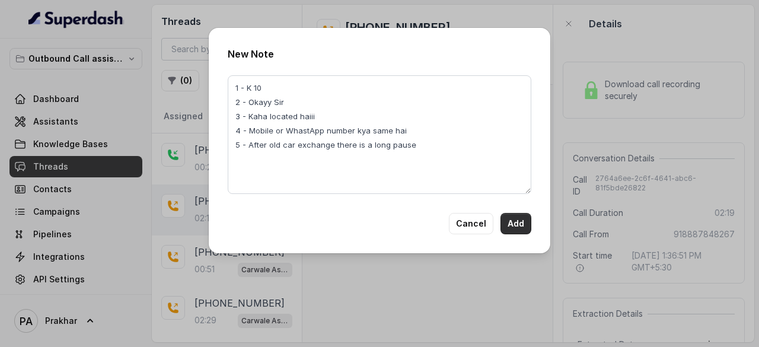
click at [516, 227] on button "Add" at bounding box center [516, 223] width 31 height 21
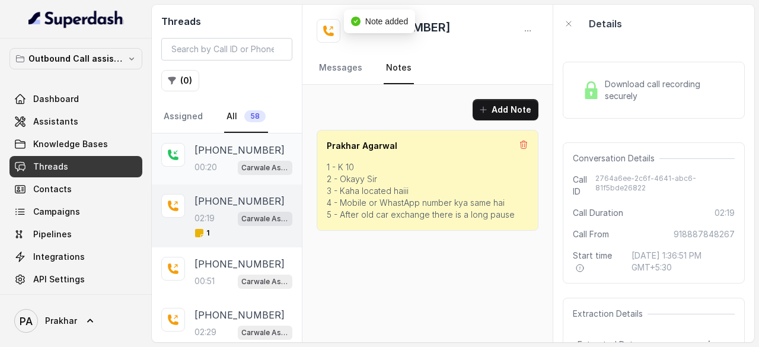
click at [215, 151] on p "[PHONE_NUMBER]" at bounding box center [240, 150] width 90 height 14
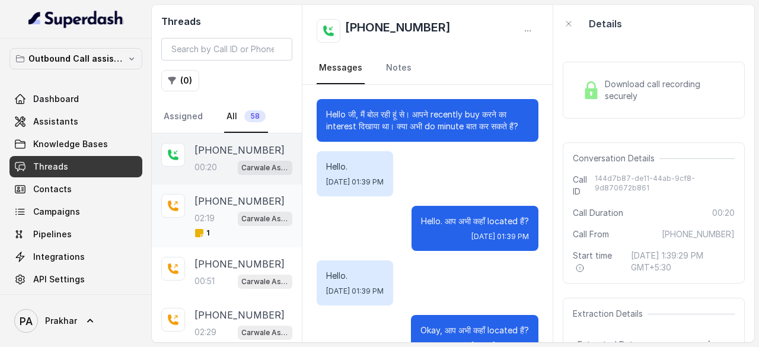
click at [203, 203] on p "[PHONE_NUMBER]" at bounding box center [240, 201] width 90 height 14
